Goal: Information Seeking & Learning: Learn about a topic

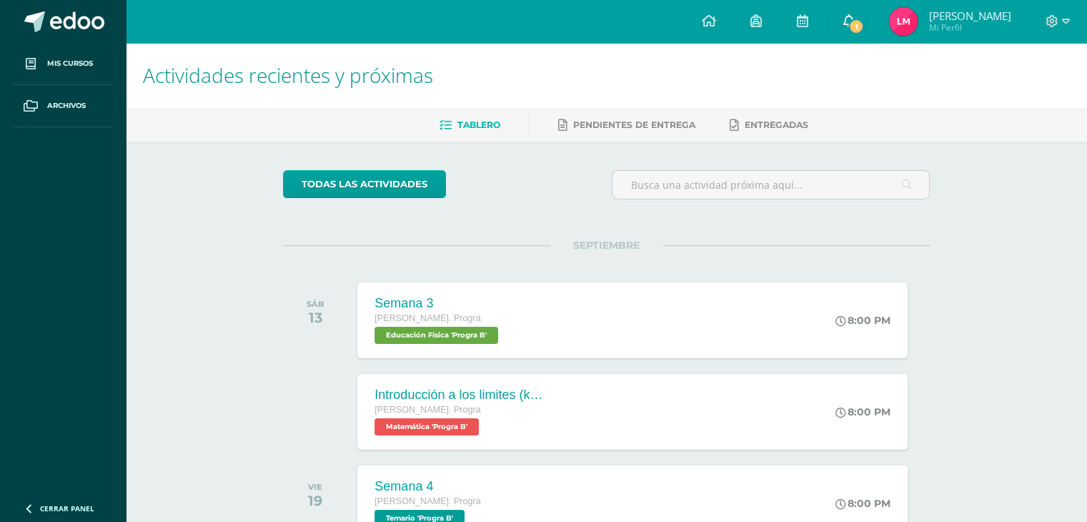
click at [871, 18] on link "1" at bounding box center [849, 21] width 46 height 43
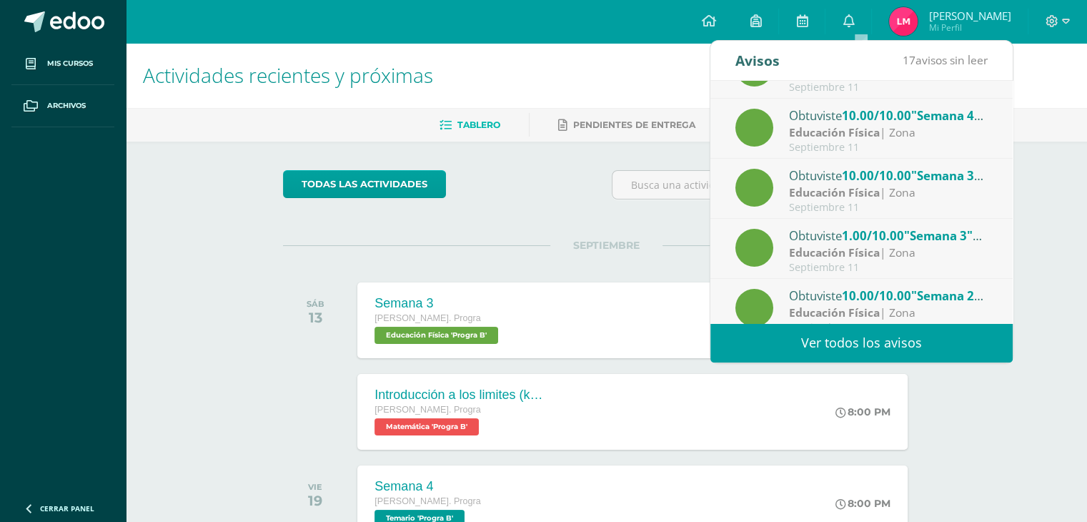
scroll to position [237, 0]
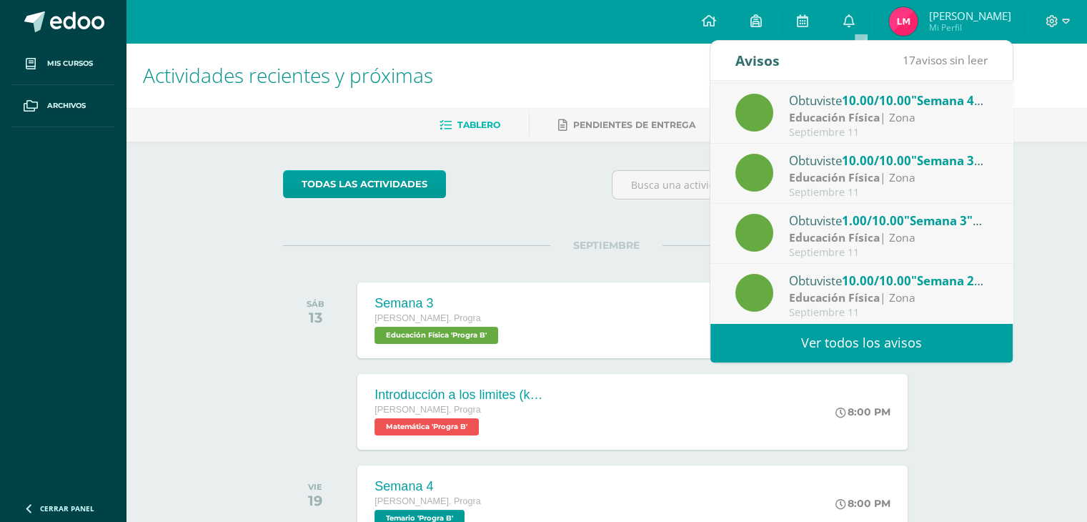
click at [838, 230] on strong "Educación Física" at bounding box center [834, 237] width 91 height 16
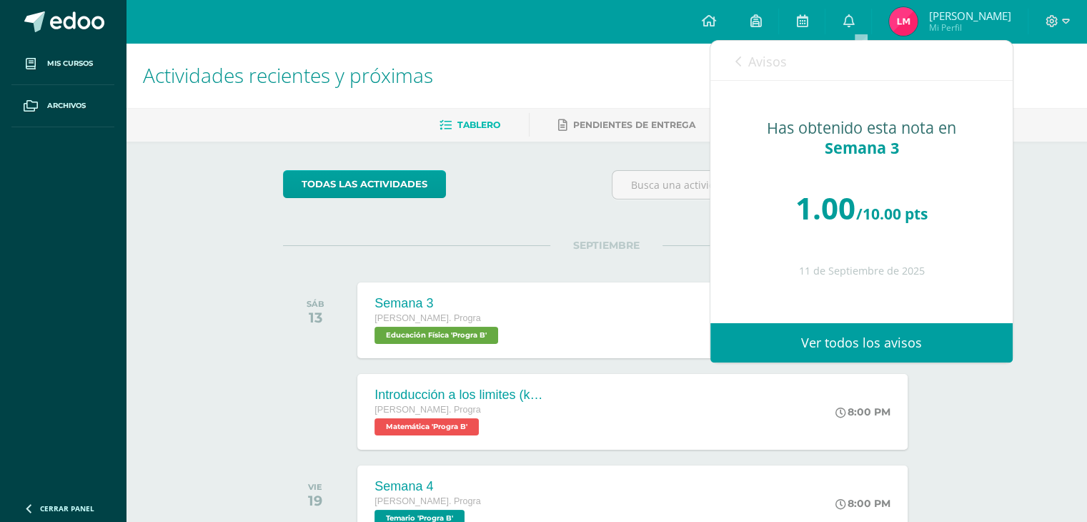
click at [849, 201] on span "1.00" at bounding box center [826, 207] width 60 height 41
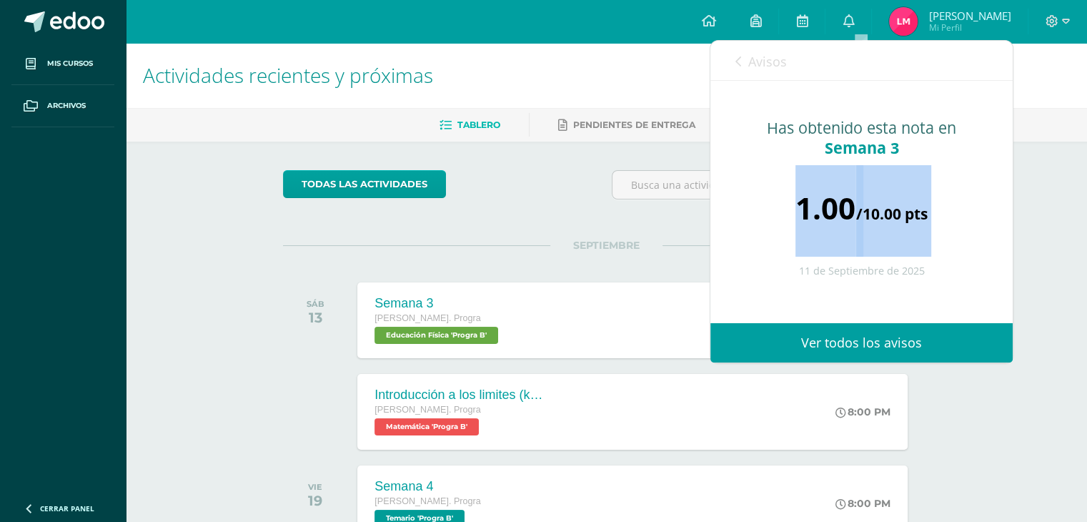
click at [849, 201] on span "1.00" at bounding box center [826, 207] width 60 height 41
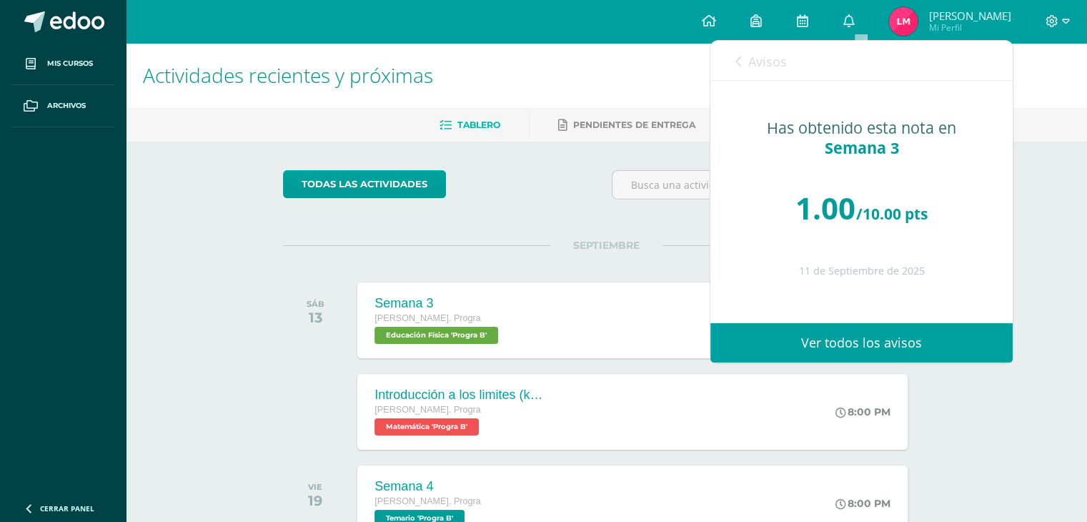
click at [759, 68] on span "Avisos" at bounding box center [767, 61] width 39 height 17
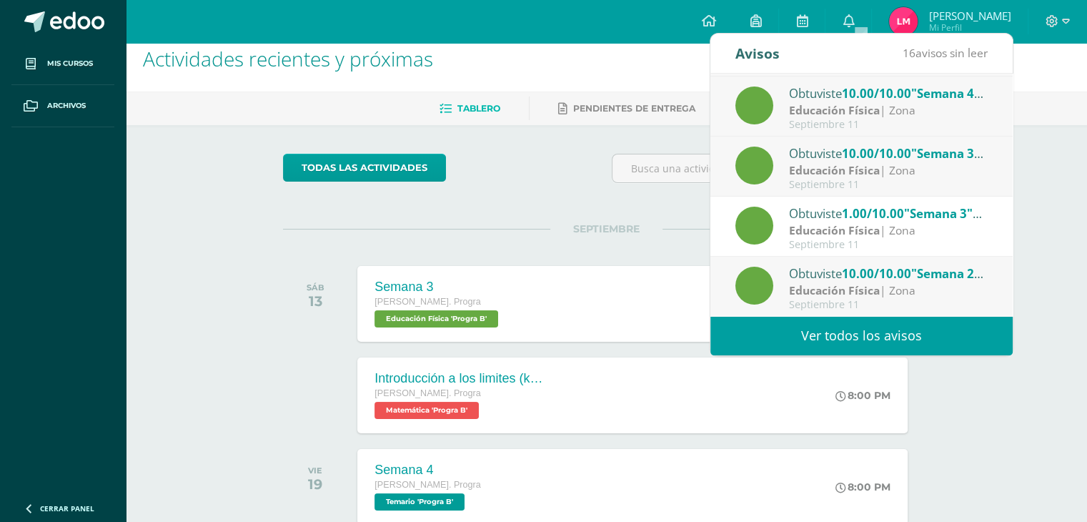
scroll to position [17, 0]
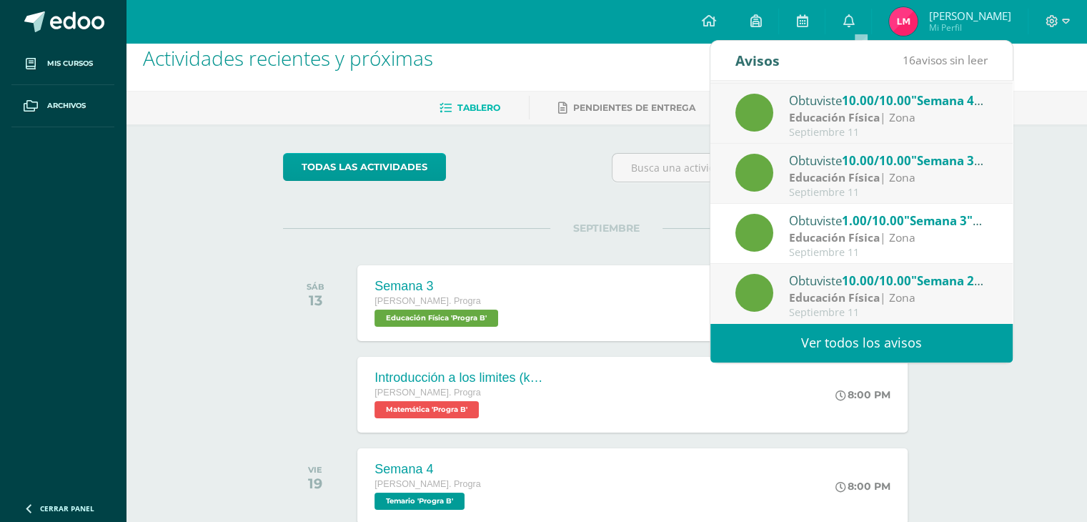
click at [846, 238] on strong "Educación Física" at bounding box center [834, 237] width 91 height 16
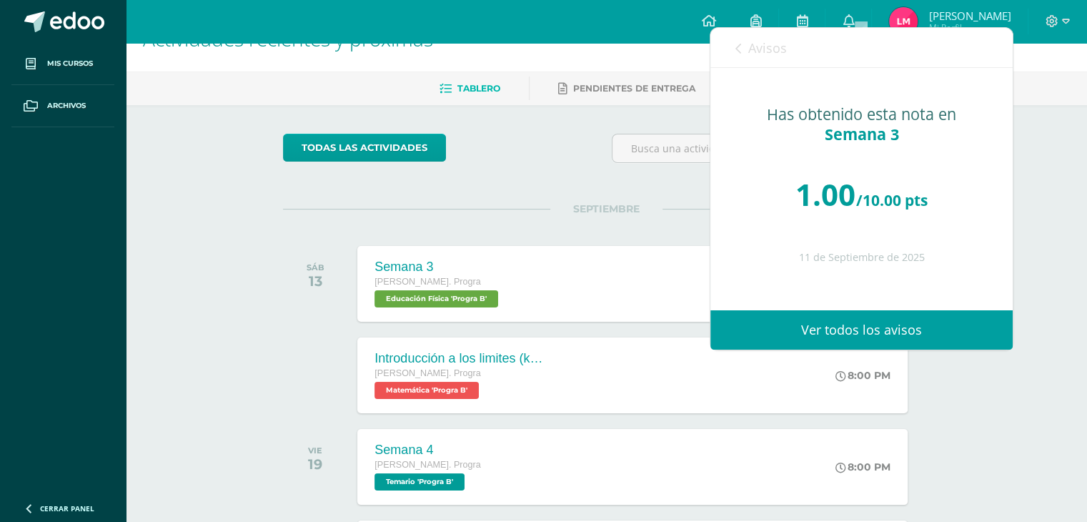
scroll to position [37, 0]
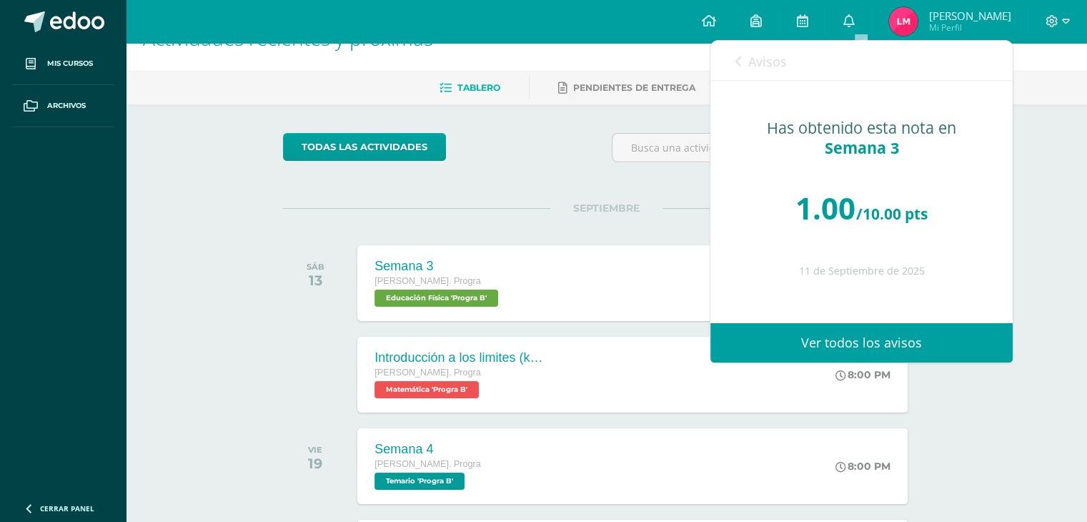
click at [776, 61] on span "Avisos" at bounding box center [767, 61] width 39 height 17
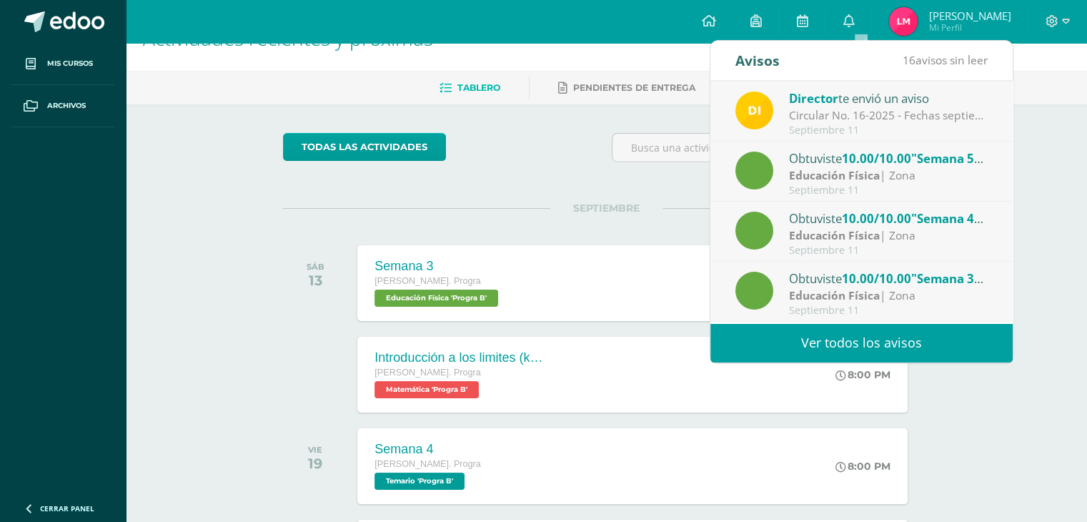
scroll to position [0, 0]
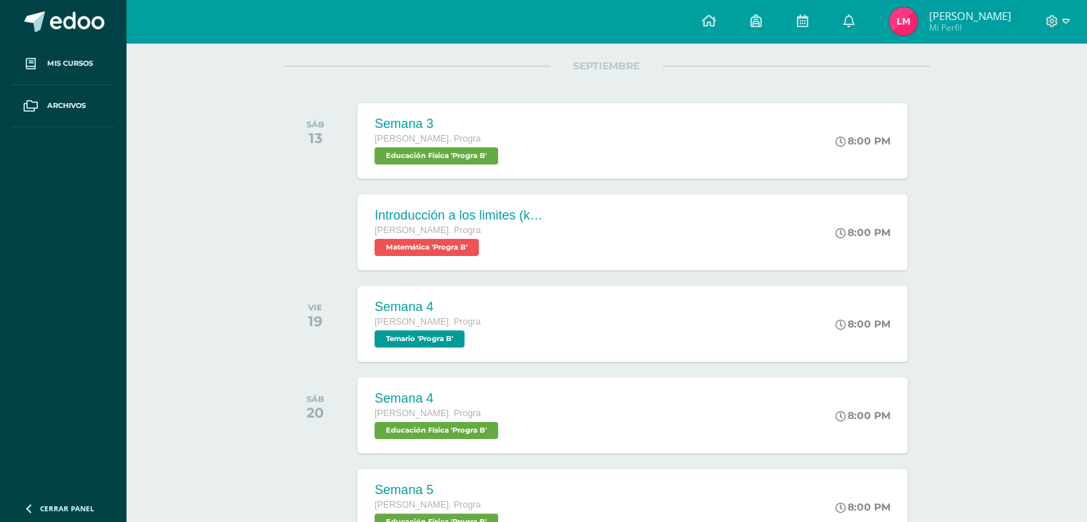
scroll to position [180, 0]
click at [574, 245] on div "Introducción a los limites (khan) Quinto Bach. Progra Matemática 'Progra B' 8:0…" at bounding box center [632, 231] width 555 height 76
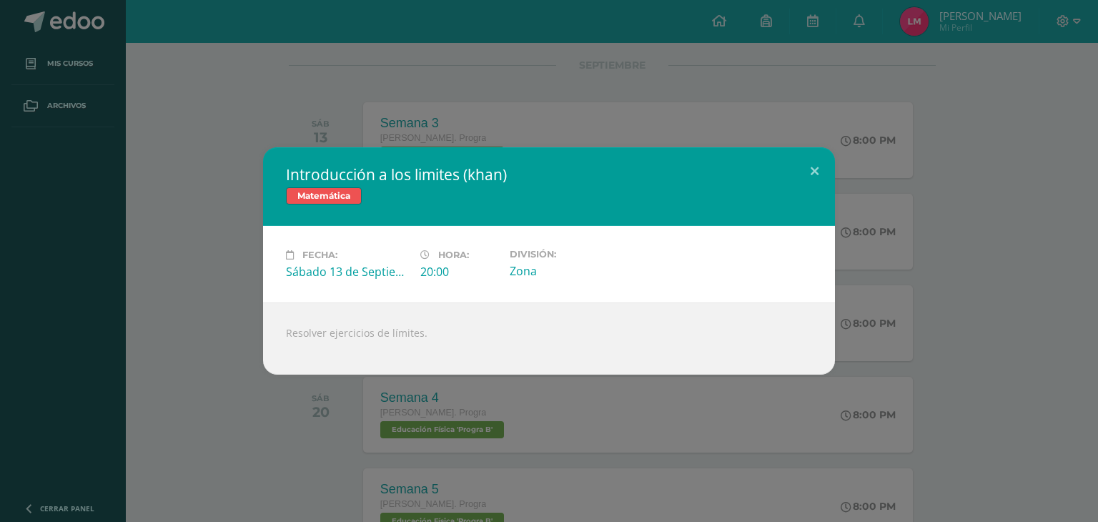
click at [184, 360] on div "Introducción a los limites (khan) Matemática Fecha: Sábado 13 de Septiembre Hor…" at bounding box center [549, 260] width 1087 height 227
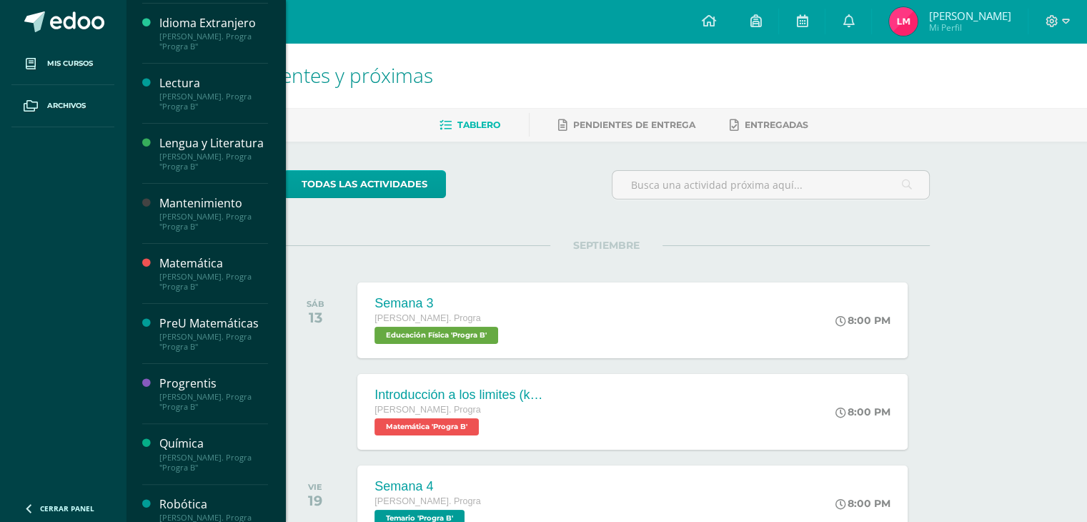
scroll to position [357, 0]
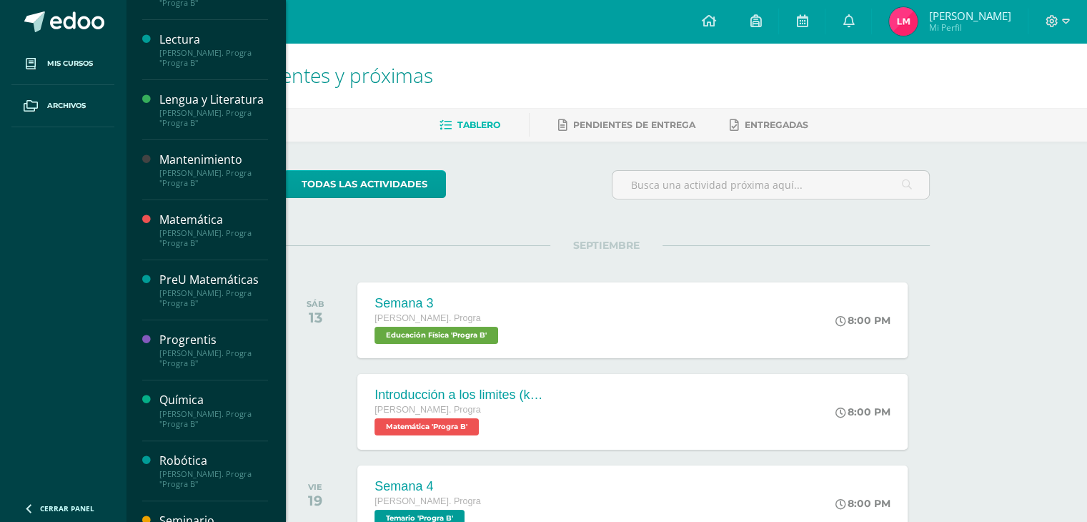
click at [214, 287] on div "PreU Matemáticas" at bounding box center [213, 280] width 109 height 16
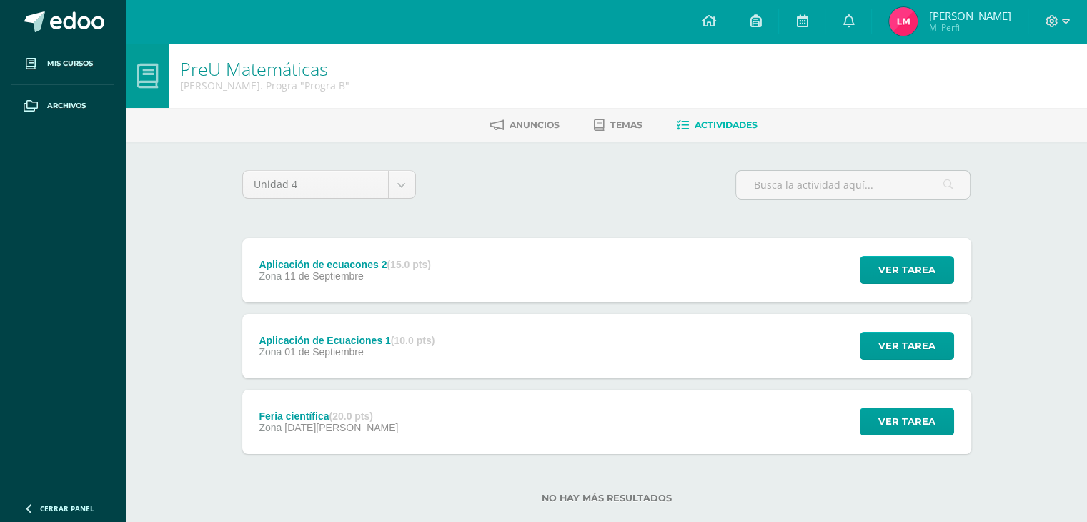
click at [364, 285] on div "Aplicación de ecuacones 2 (15.0 pts) Zona [DATE]" at bounding box center [345, 270] width 206 height 64
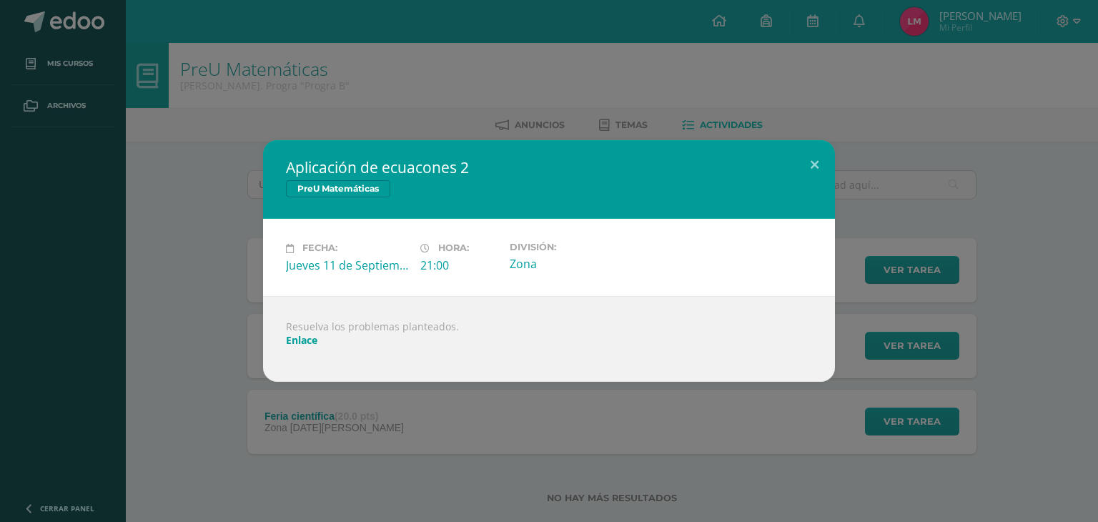
click at [306, 339] on link "Enlace" at bounding box center [301, 340] width 31 height 14
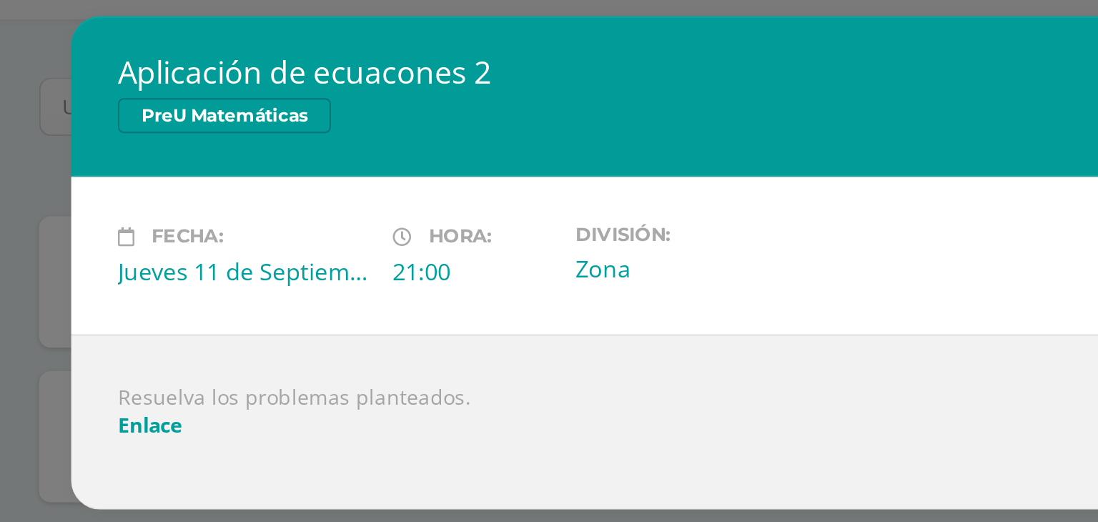
click at [447, 259] on div "21:00" at bounding box center [459, 265] width 78 height 16
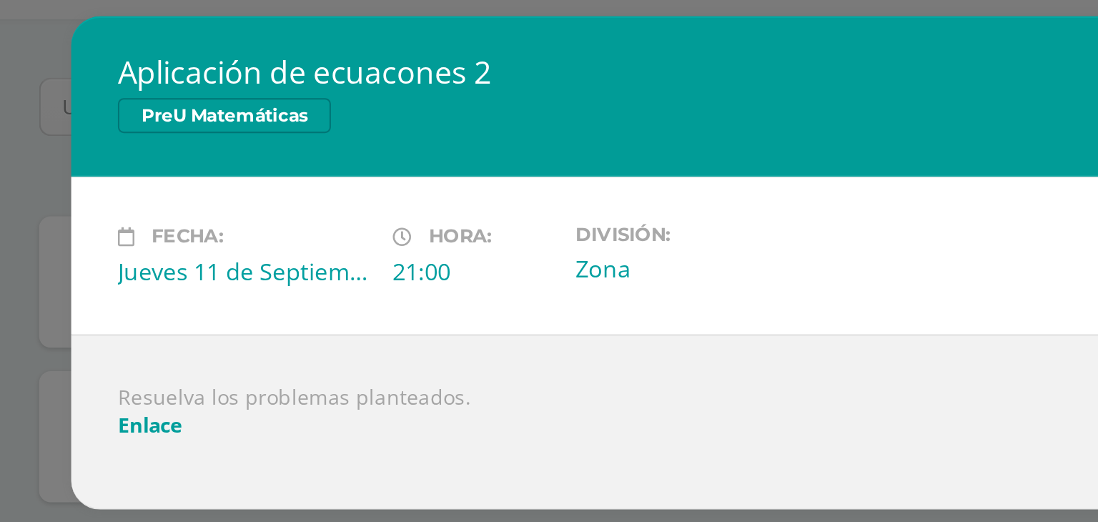
click at [395, 264] on div "Jueves 11 de Septiembre" at bounding box center [347, 265] width 123 height 16
drag, startPoint x: 395, startPoint y: 264, endPoint x: 545, endPoint y: 280, distance: 150.2
click at [545, 280] on div "Fecha: Jueves 11 de Septiembre Hora: 21:00 División: Zona" at bounding box center [549, 257] width 572 height 76
